Goal: Information Seeking & Learning: Learn about a topic

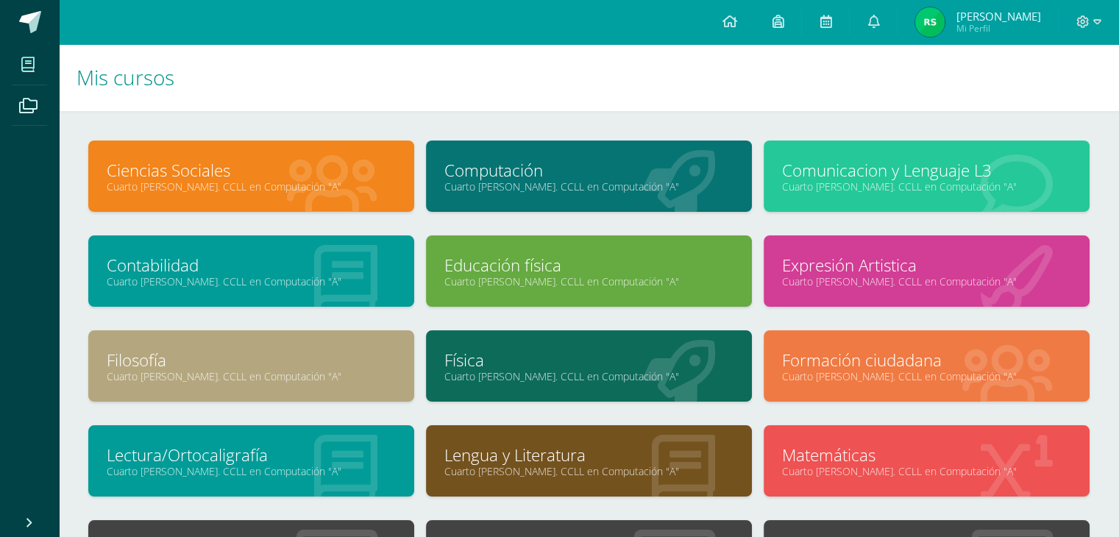
click at [316, 145] on div at bounding box center [332, 177] width 164 height 99
click at [252, 177] on link "Ciencias Sociales" at bounding box center [251, 170] width 289 height 23
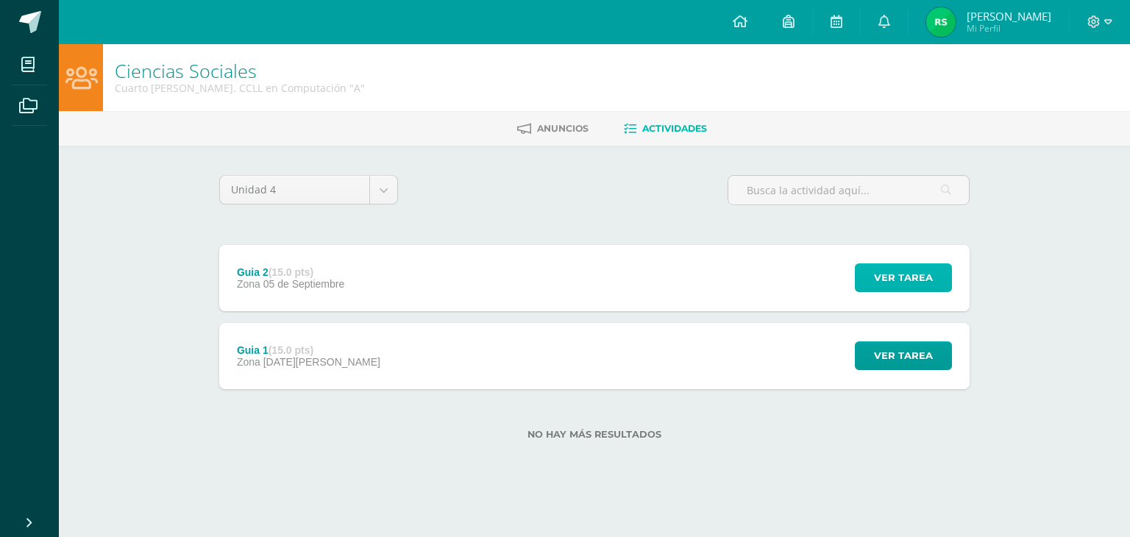
click at [901, 284] on span "Ver tarea" at bounding box center [903, 277] width 59 height 27
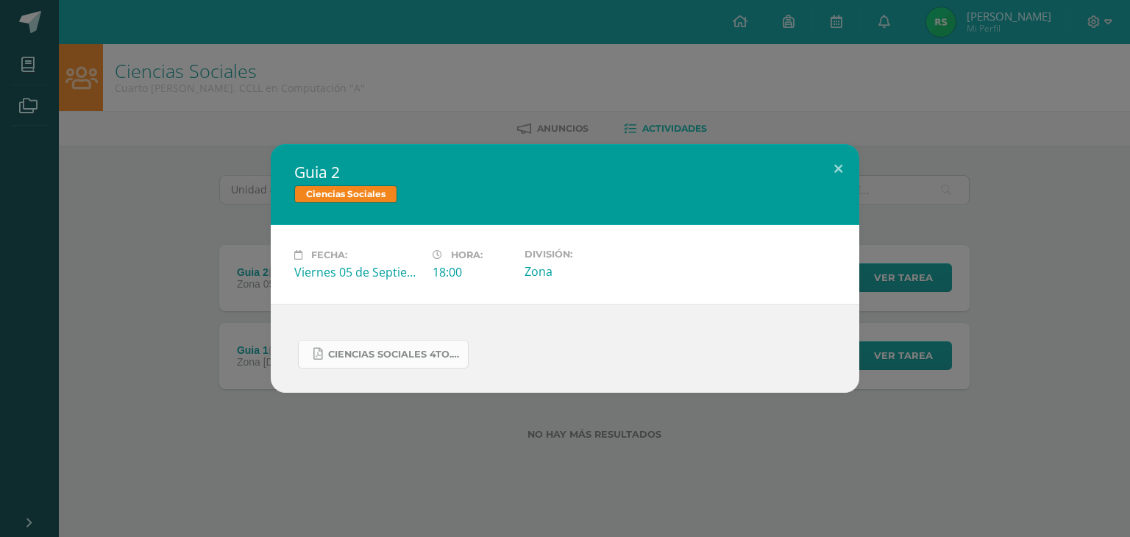
click at [370, 352] on span "Ciencias Sociales 4to..docx.pdf" at bounding box center [394, 355] width 132 height 12
click at [854, 163] on button at bounding box center [838, 169] width 42 height 50
